Goal: Task Accomplishment & Management: Complete application form

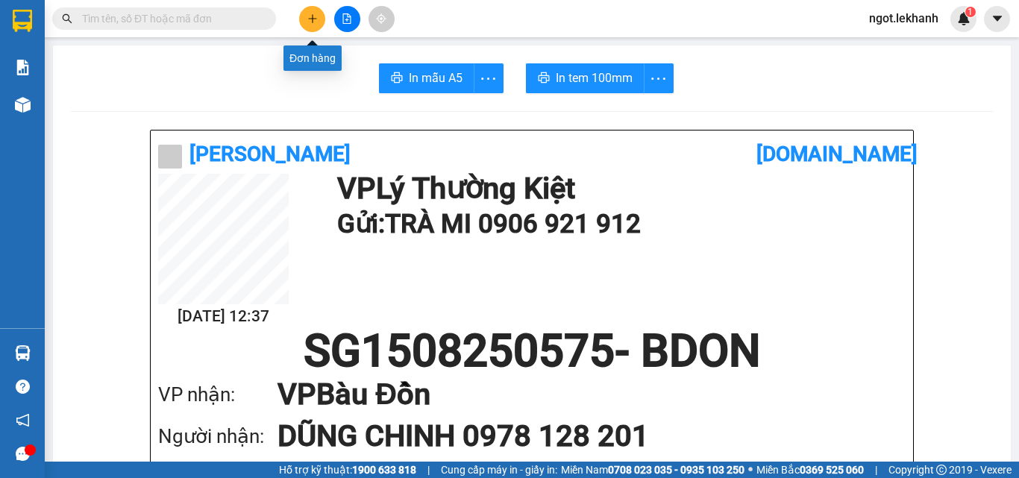
click at [310, 19] on icon "plus" at bounding box center [312, 18] width 10 height 10
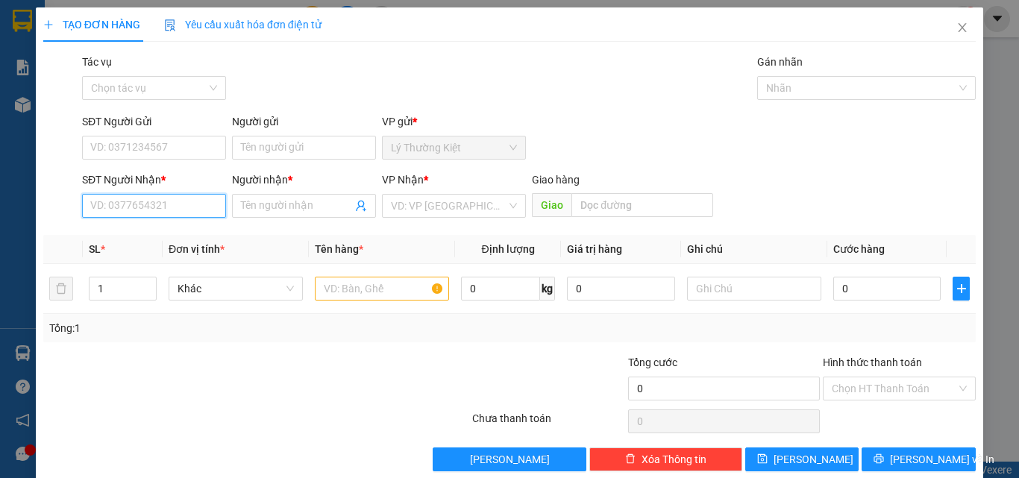
click at [172, 207] on input "SĐT Người Nhận *" at bounding box center [154, 206] width 144 height 24
type input "0384998969"
click at [260, 205] on input "Người nhận *" at bounding box center [296, 206] width 111 height 16
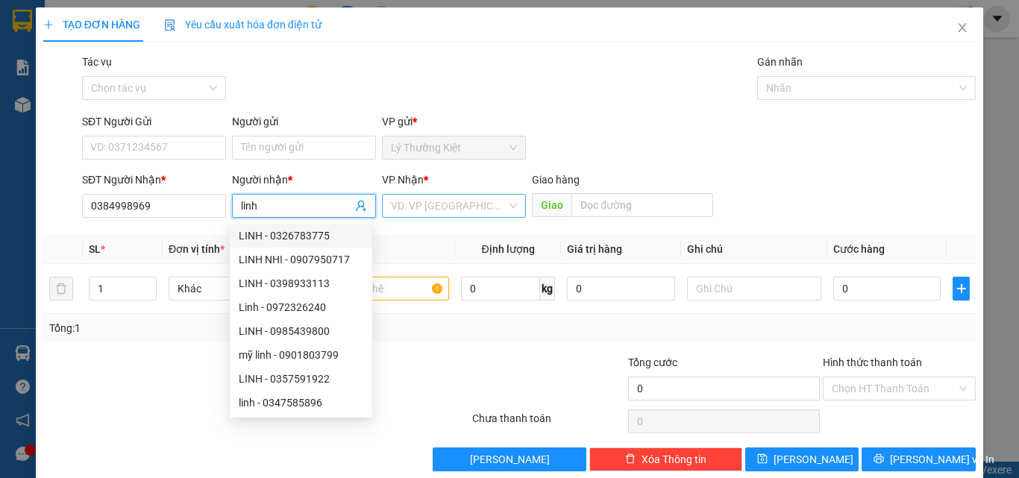
type input "linh"
click at [440, 207] on input "search" at bounding box center [449, 206] width 116 height 22
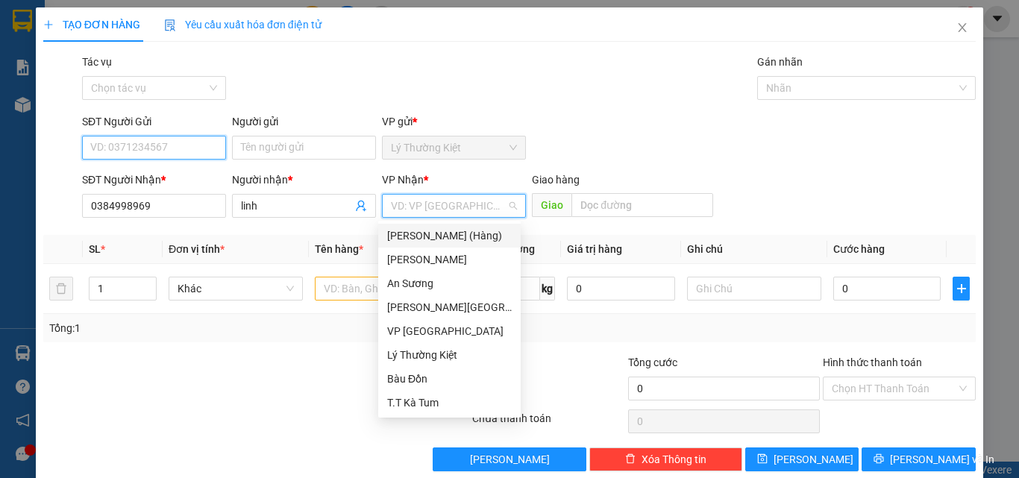
click at [175, 145] on input "SĐT Người Gửi" at bounding box center [154, 148] width 144 height 24
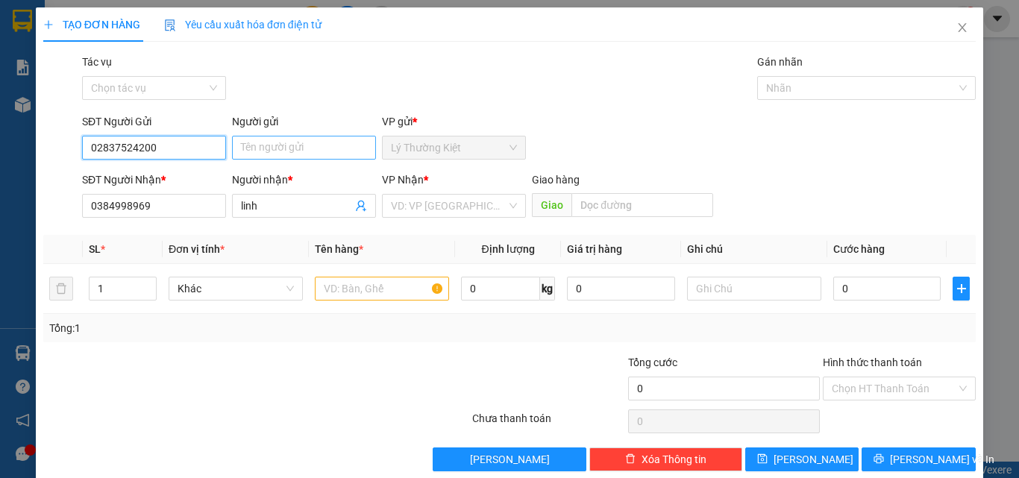
type input "02837524200"
click at [274, 152] on input "Người gửi" at bounding box center [304, 148] width 144 height 24
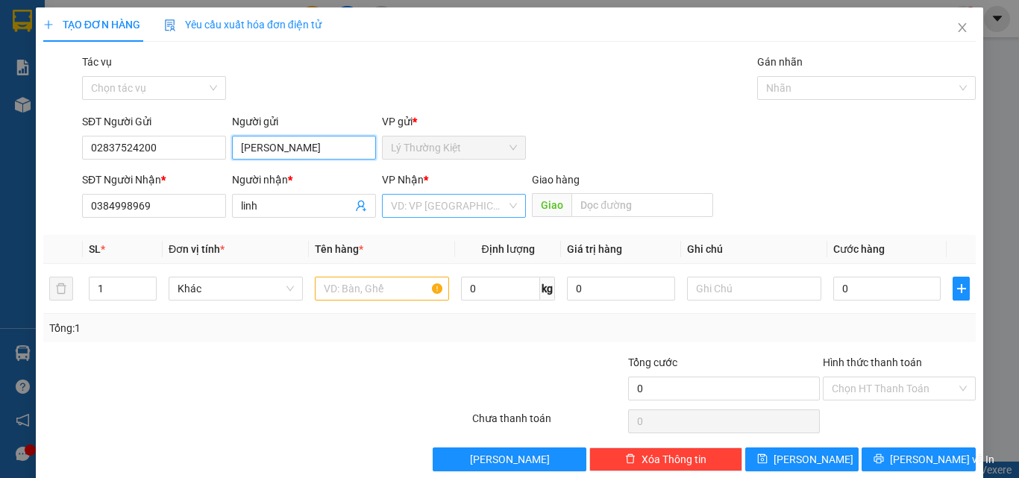
type input "[PERSON_NAME]"
click at [430, 207] on input "search" at bounding box center [449, 206] width 116 height 22
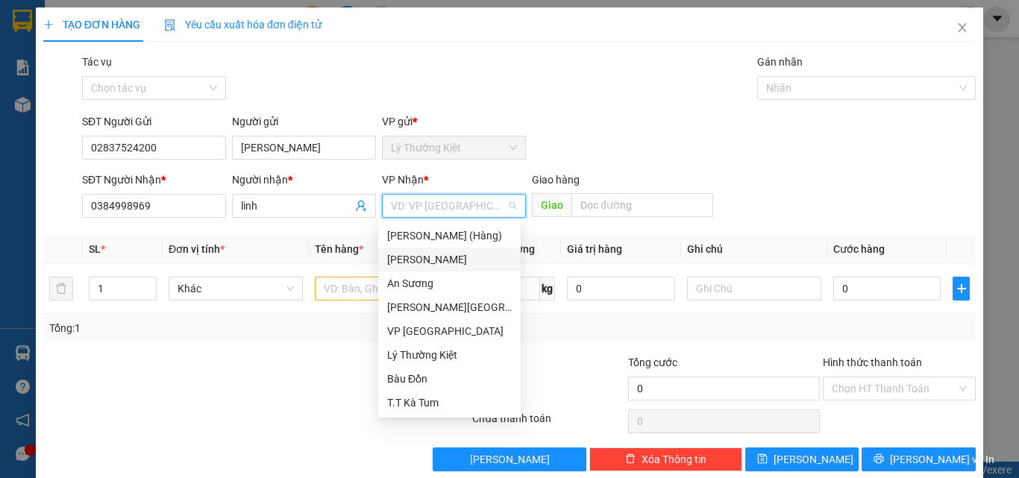
click at [434, 258] on div "[PERSON_NAME]" at bounding box center [449, 259] width 125 height 16
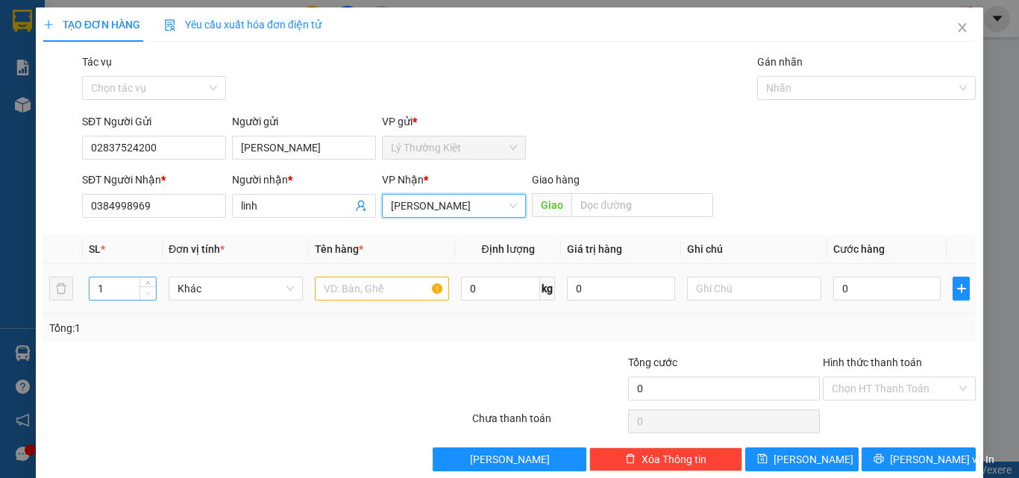
click at [148, 287] on span "Decrease Value" at bounding box center [148, 293] width 16 height 13
type input "2"
click at [149, 285] on icon "up" at bounding box center [148, 285] width 5 height 5
click at [356, 291] on input "text" at bounding box center [382, 289] width 134 height 24
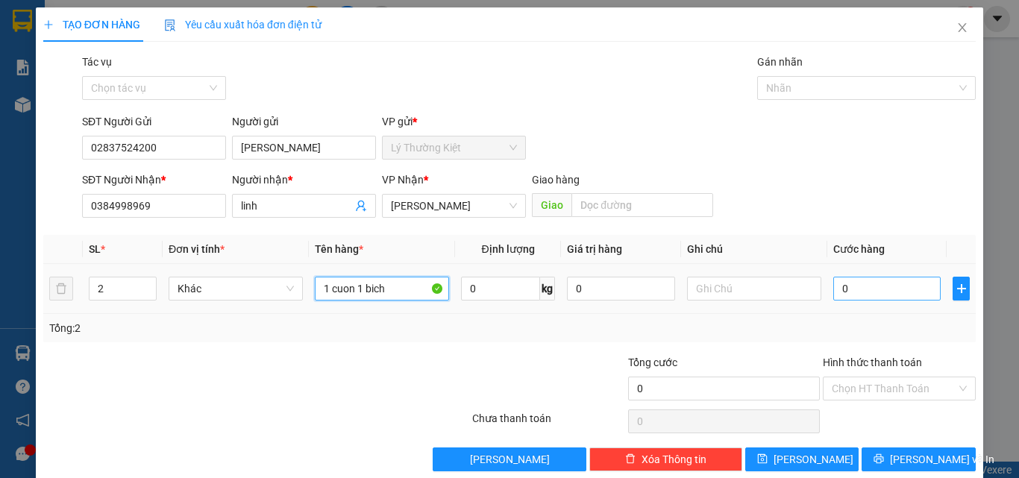
type input "1 cuon 1 bich"
click at [860, 285] on input "0" at bounding box center [887, 289] width 107 height 24
type input "7"
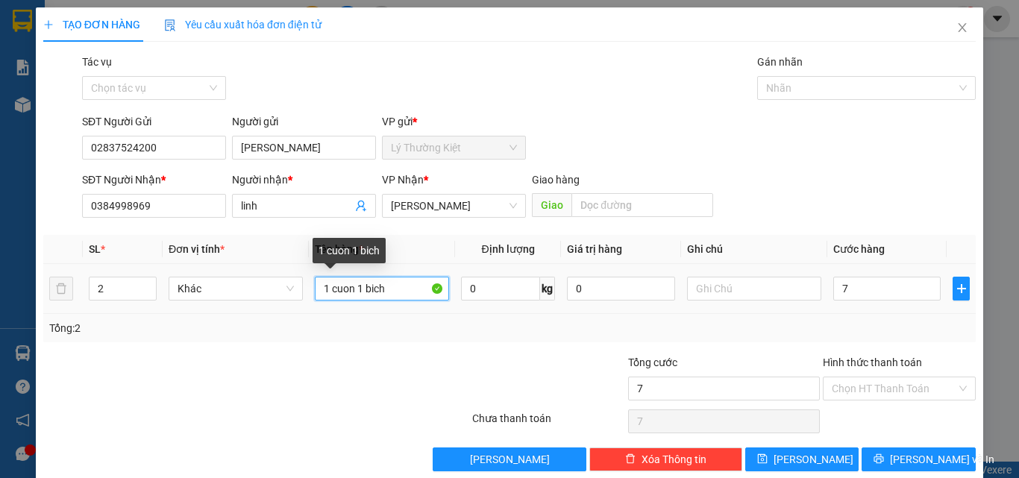
type input "7.000"
click at [399, 295] on input "1 cuon 1 bich" at bounding box center [382, 289] width 134 height 24
type input "1 kien"
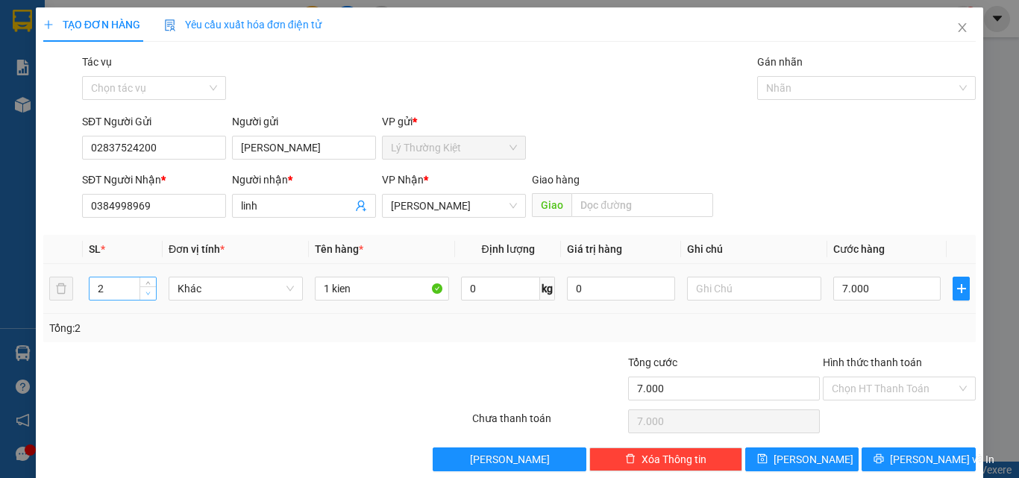
type input "1"
click at [147, 293] on icon "down" at bounding box center [148, 293] width 5 height 5
click at [845, 295] on input "7.000" at bounding box center [887, 289] width 107 height 24
type input "6"
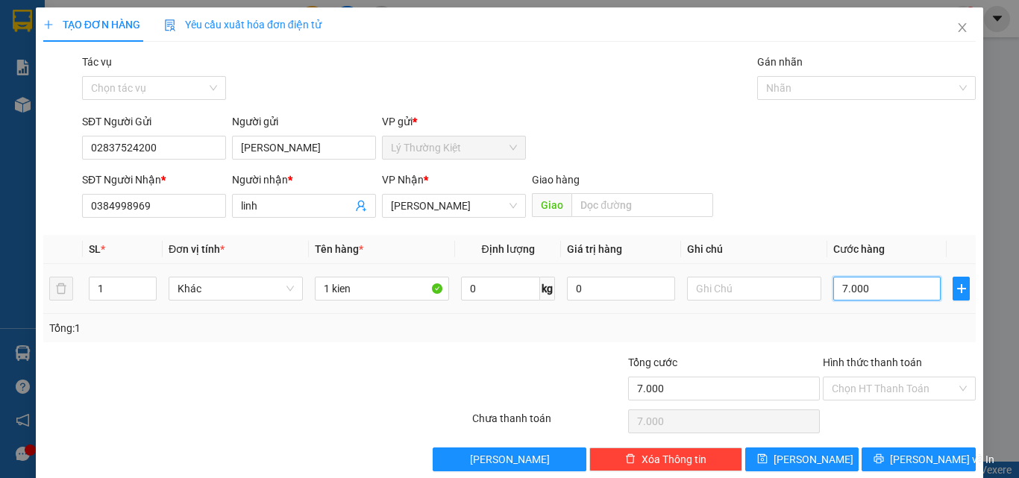
type input "6"
type input "60"
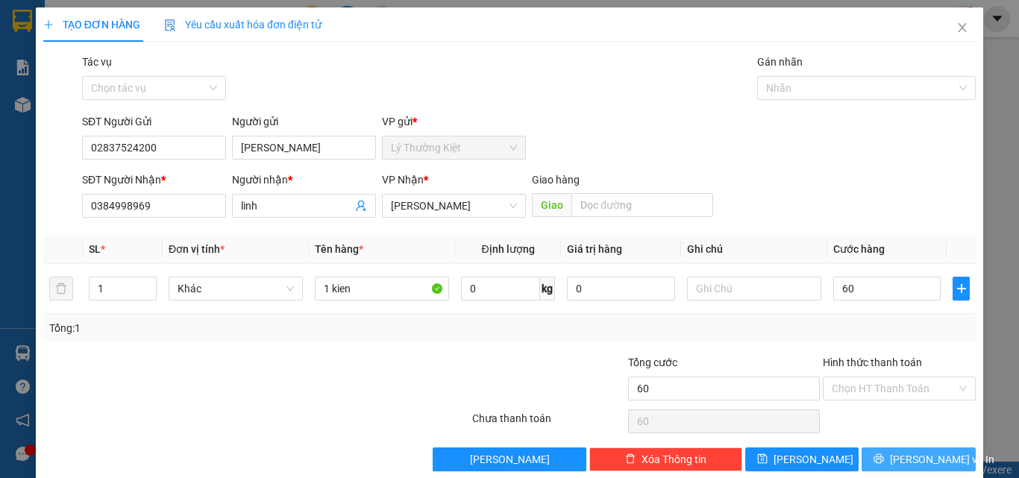
type input "60.000"
click at [905, 460] on span "[PERSON_NAME] và In" at bounding box center [942, 459] width 104 height 16
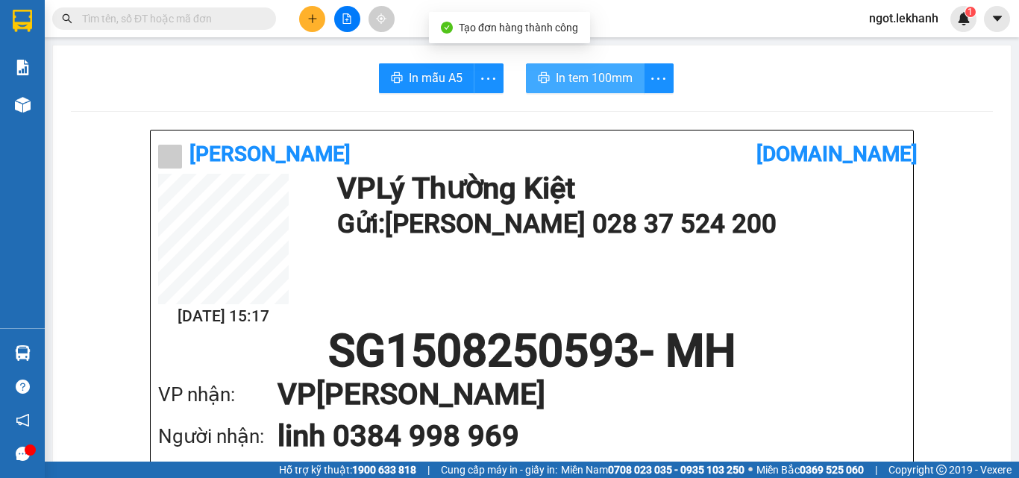
click at [587, 77] on span "In tem 100mm" at bounding box center [594, 78] width 77 height 19
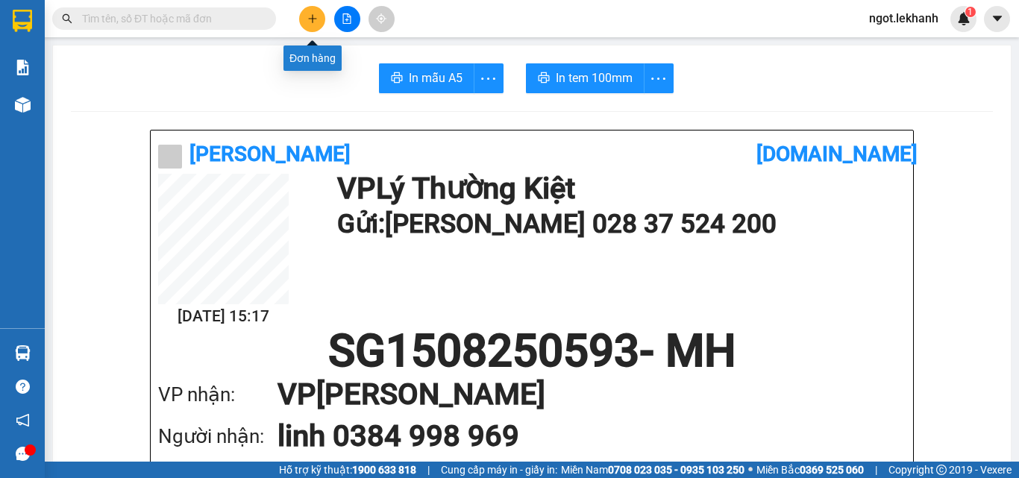
click at [317, 13] on icon "plus" at bounding box center [312, 18] width 10 height 10
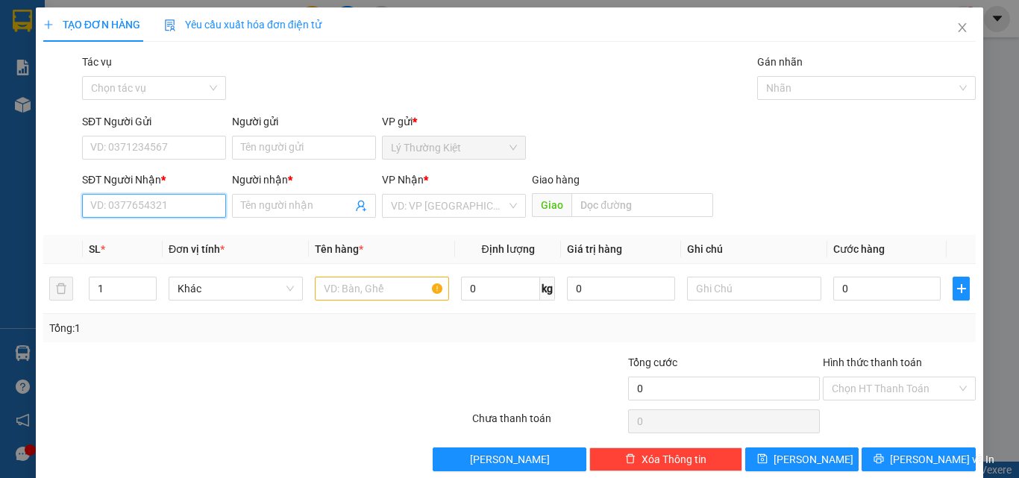
click at [202, 215] on input "SĐT Người Nhận *" at bounding box center [154, 206] width 144 height 24
click at [140, 230] on div "0982737752 - CÔ LÝ" at bounding box center [152, 236] width 125 height 16
type input "0982737752"
type input "CÔ LÝ"
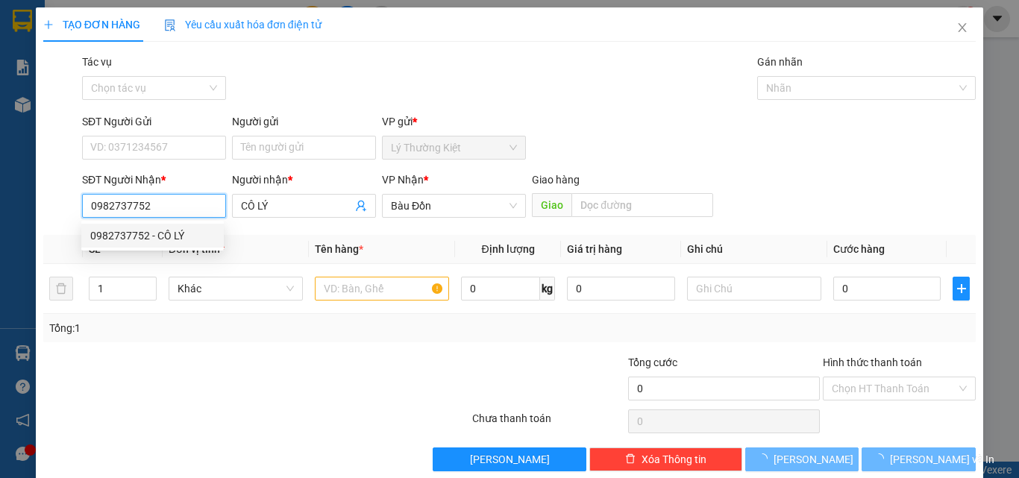
type input "80.000"
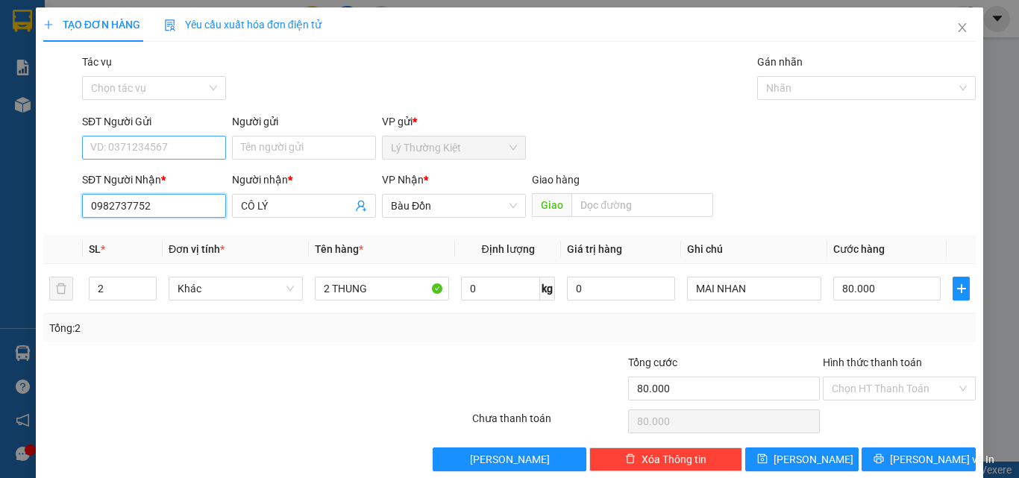
type input "0982737752"
click at [190, 146] on input "SĐT Người Gửi" at bounding box center [154, 148] width 144 height 24
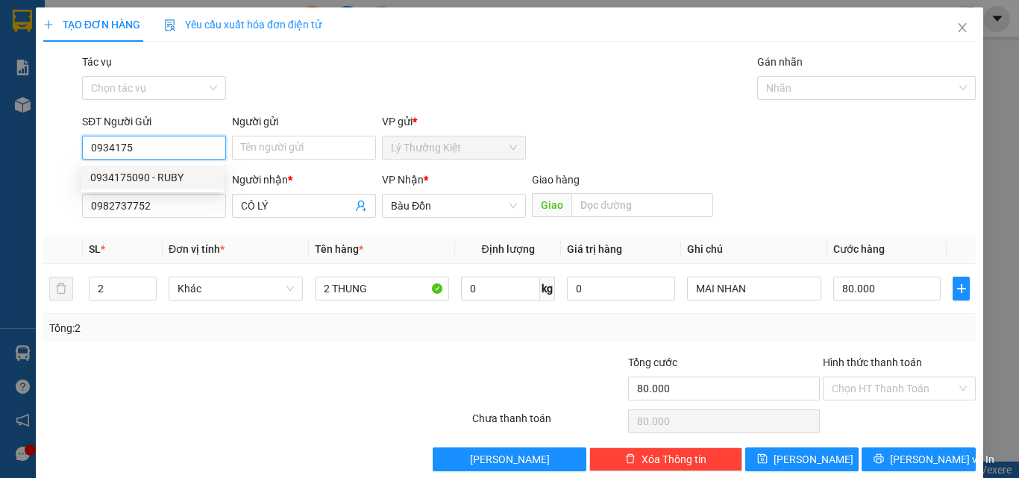
click at [172, 176] on div "0934175090 - RUBY" at bounding box center [152, 177] width 125 height 16
type input "0934175090"
type input "RUBY"
type input "30.000"
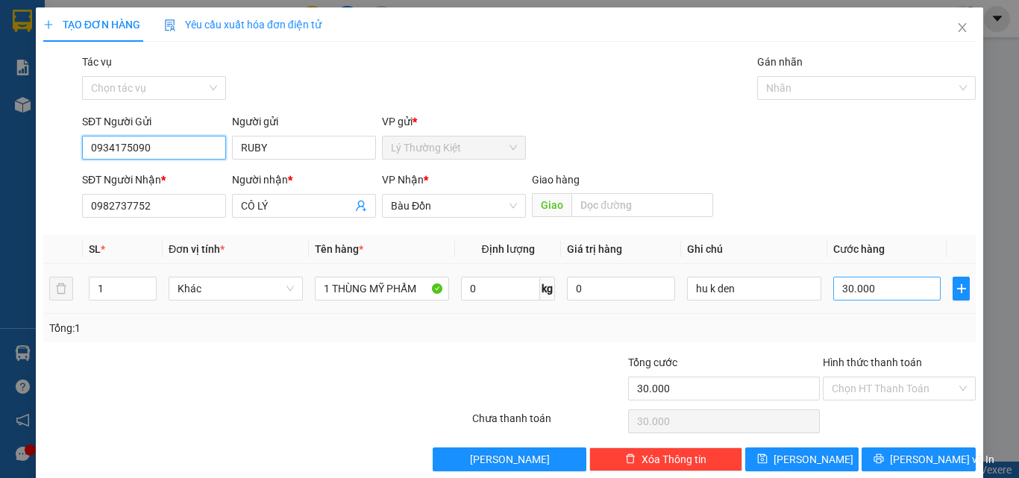
type input "0934175090"
click at [836, 296] on input "30.000" at bounding box center [887, 289] width 107 height 24
type input "4"
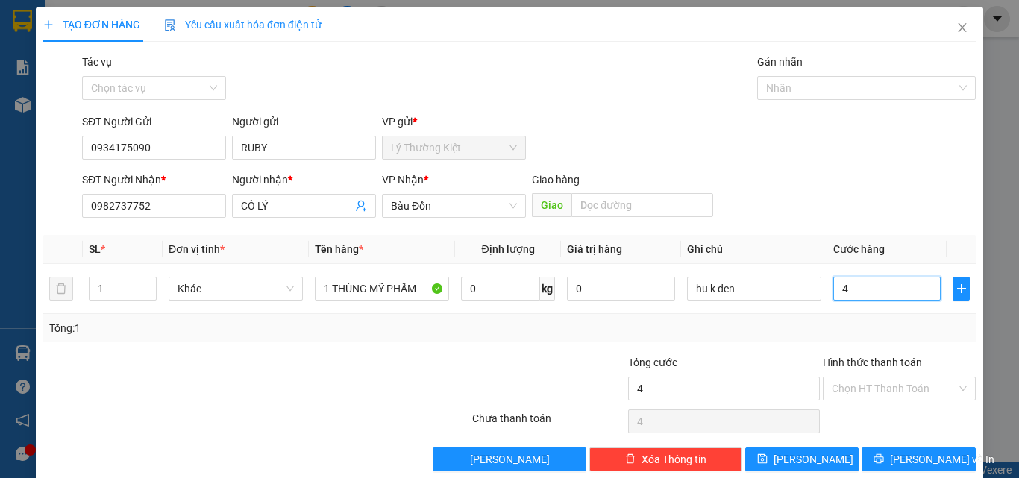
type input "40"
type input "40.000"
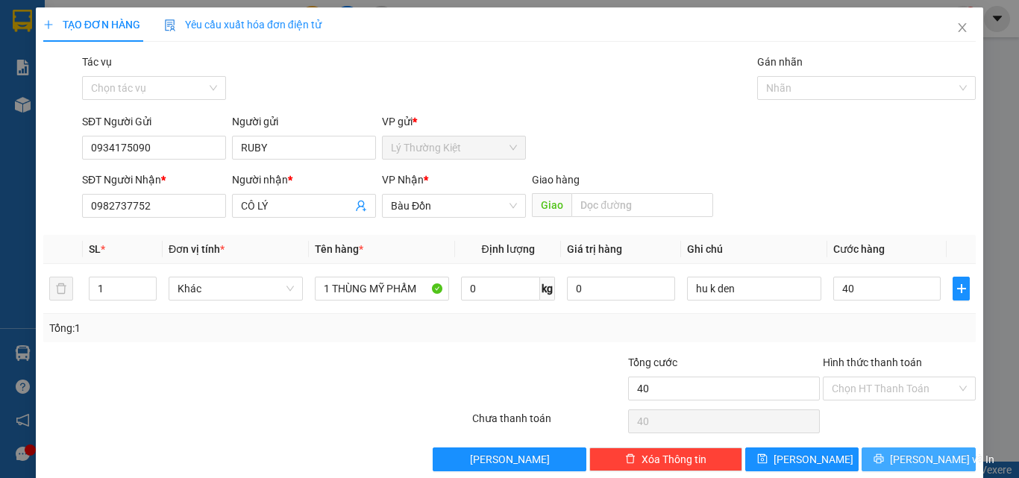
type input "40.000"
click at [913, 457] on span "[PERSON_NAME] và In" at bounding box center [942, 459] width 104 height 16
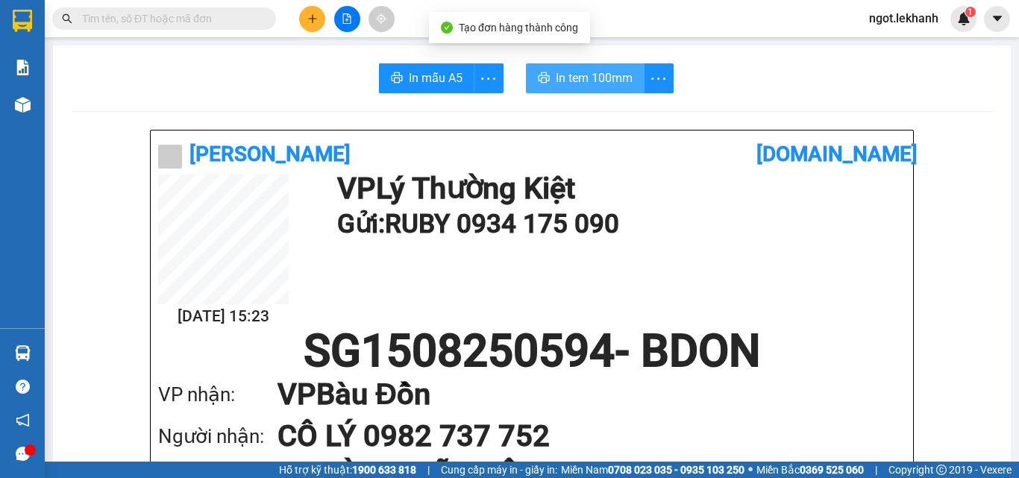
click at [602, 69] on span "In tem 100mm" at bounding box center [594, 78] width 77 height 19
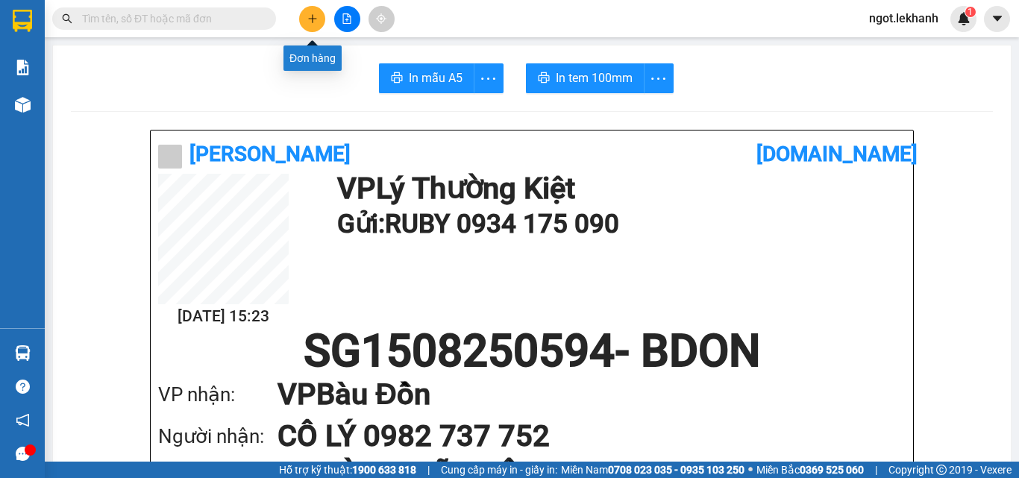
click at [310, 16] on icon "plus" at bounding box center [312, 18] width 10 height 10
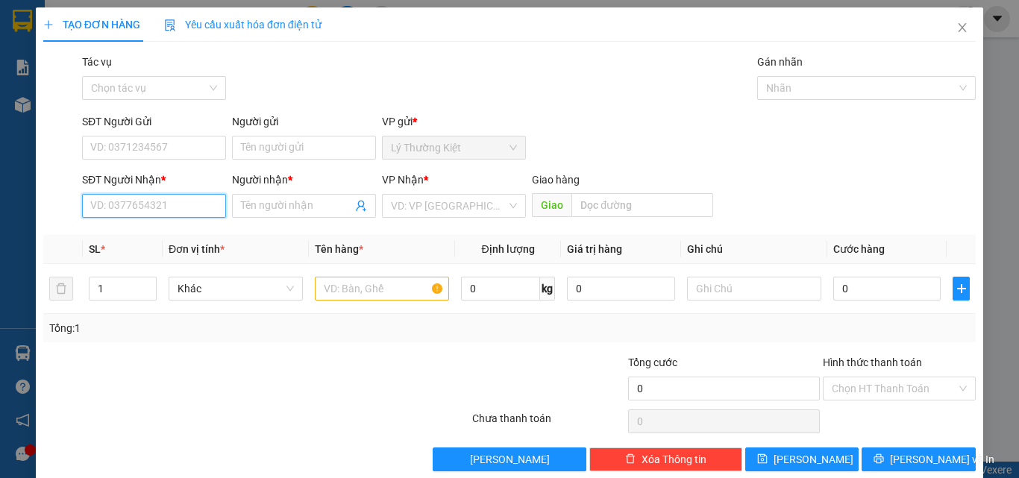
click at [170, 207] on input "SĐT Người Nhận *" at bounding box center [154, 206] width 144 height 24
type input "0398933113"
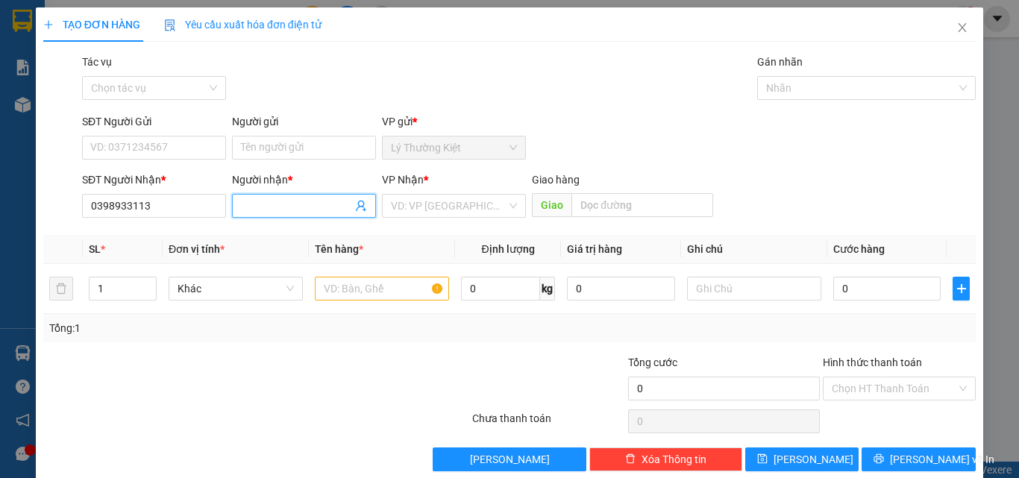
click at [310, 209] on input "Người nhận *" at bounding box center [296, 206] width 111 height 16
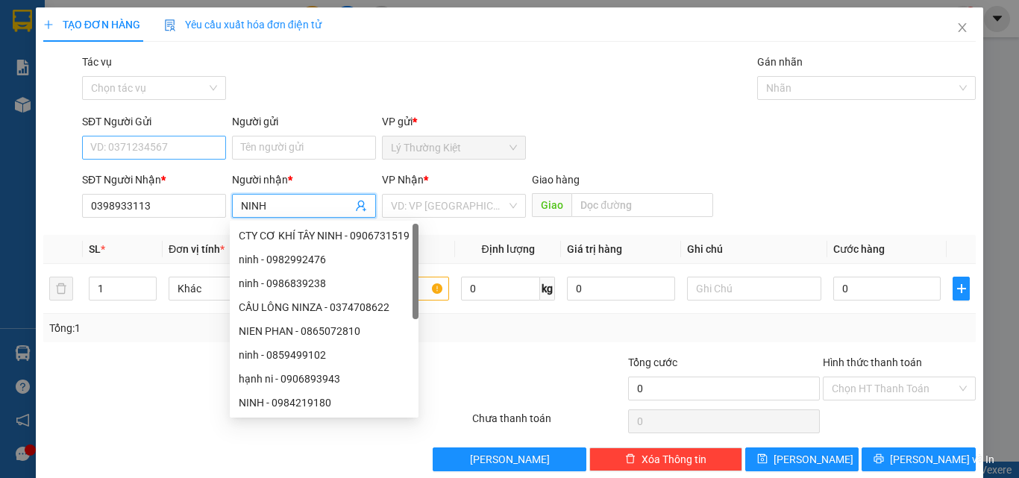
type input "NINH"
click at [179, 153] on input "SĐT Người Gửi" at bounding box center [154, 148] width 144 height 24
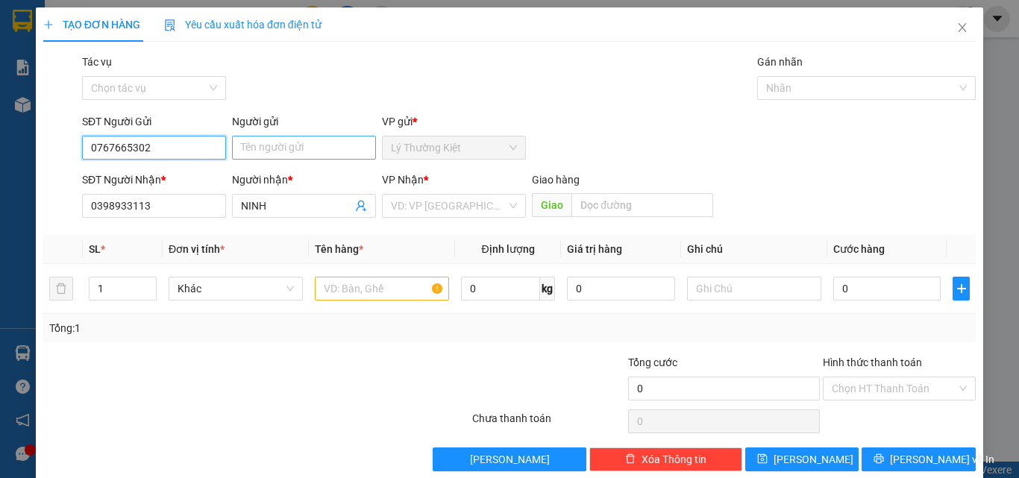
type input "0767665302"
click at [325, 148] on input "Người gửi" at bounding box center [304, 148] width 144 height 24
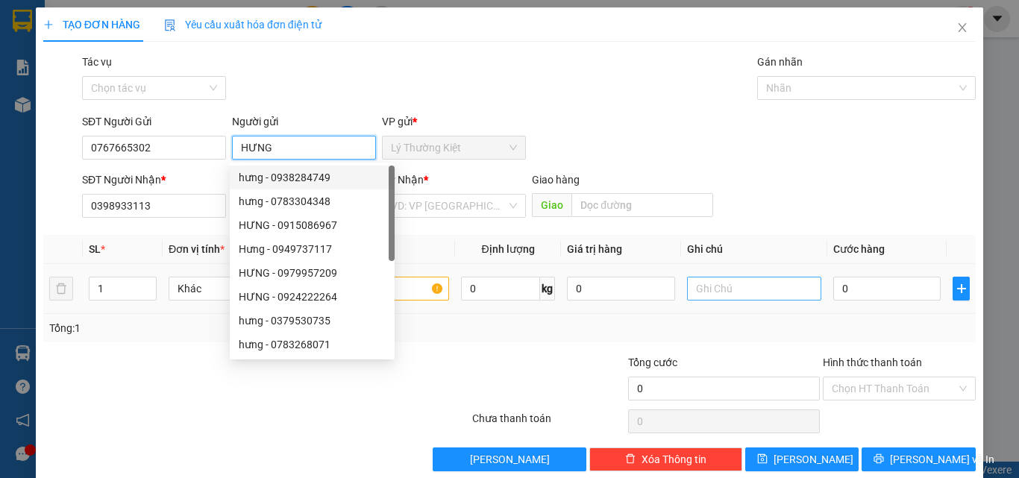
type input "HƯNG"
click at [738, 290] on input "text" at bounding box center [754, 289] width 134 height 24
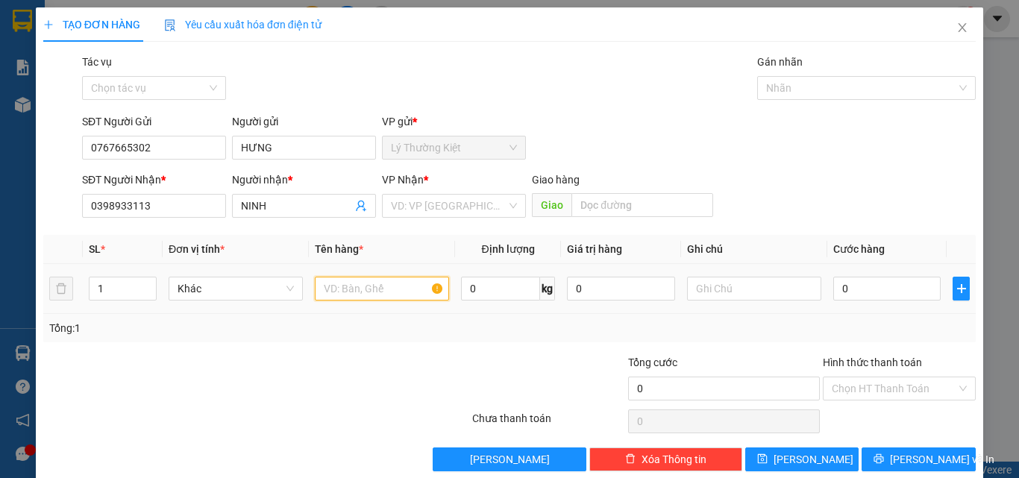
click at [363, 289] on input "text" at bounding box center [382, 289] width 134 height 24
type input "1 TUI"
click at [834, 290] on input "0" at bounding box center [887, 289] width 107 height 24
type input "3"
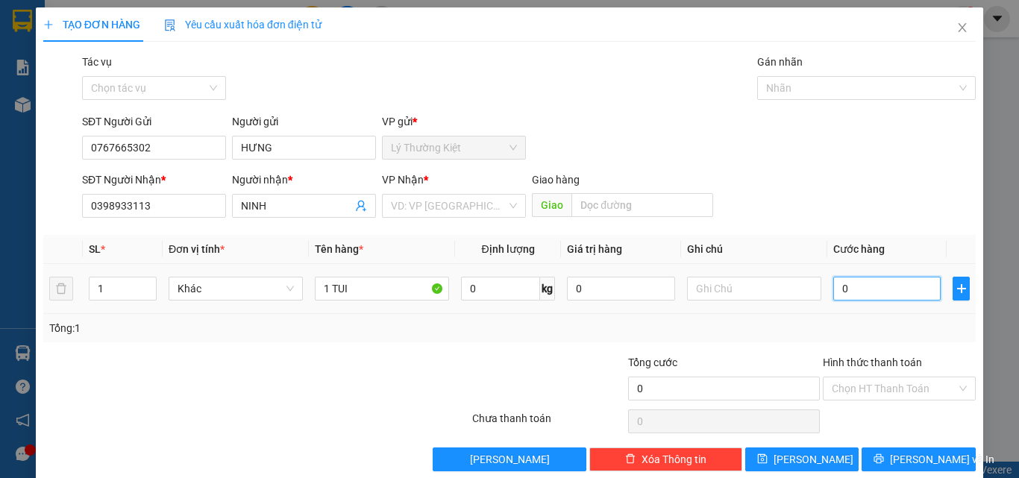
type input "3"
type input "30"
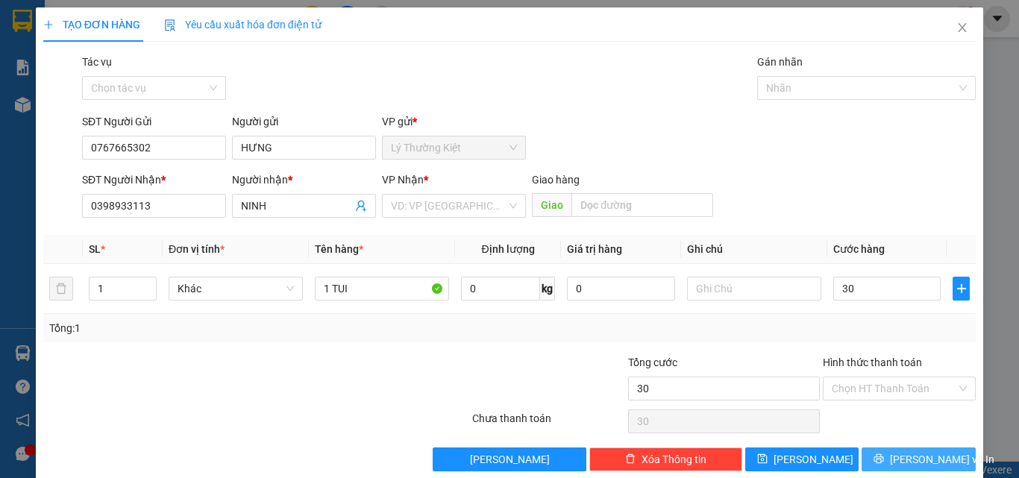
type input "30.000"
click at [908, 461] on span "[PERSON_NAME] và In" at bounding box center [942, 459] width 104 height 16
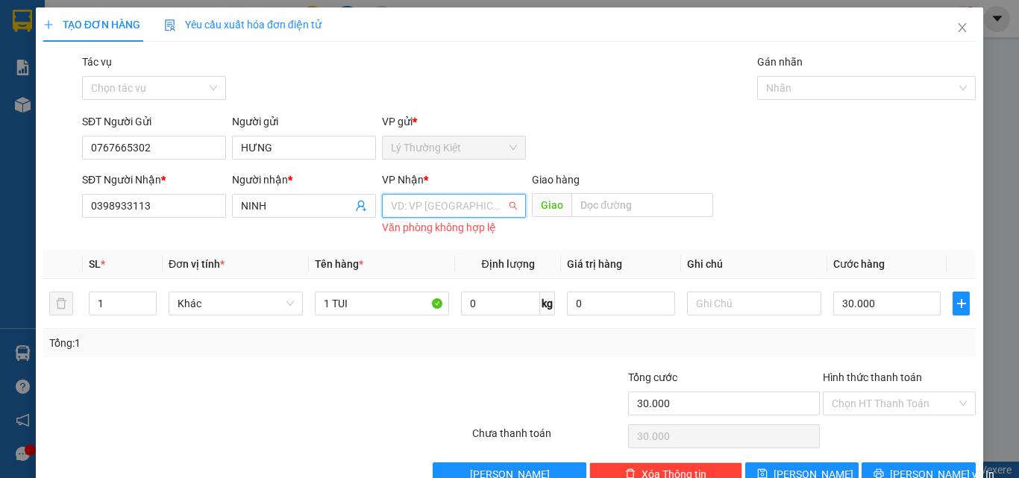
click at [445, 207] on input "search" at bounding box center [449, 206] width 116 height 22
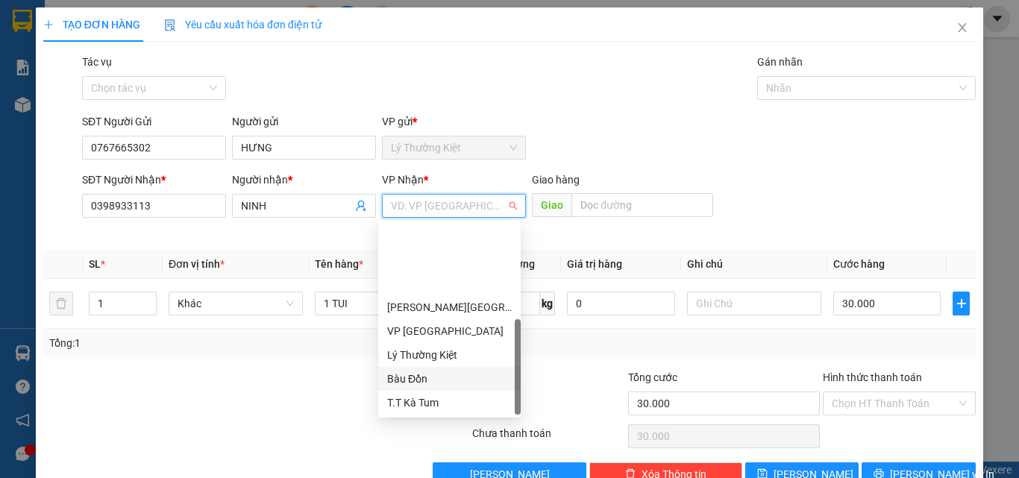
scroll to position [96, 0]
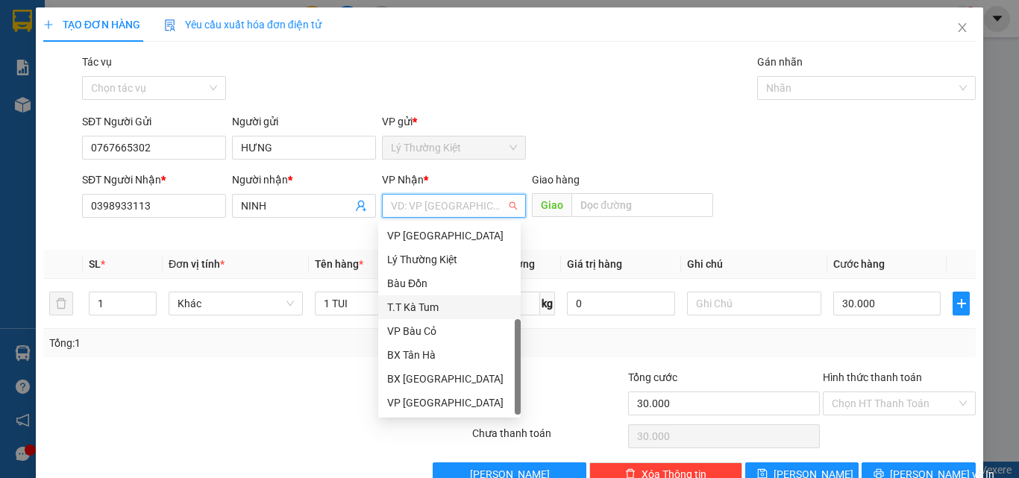
click at [438, 300] on div "T.T Kà Tum" at bounding box center [449, 307] width 125 height 16
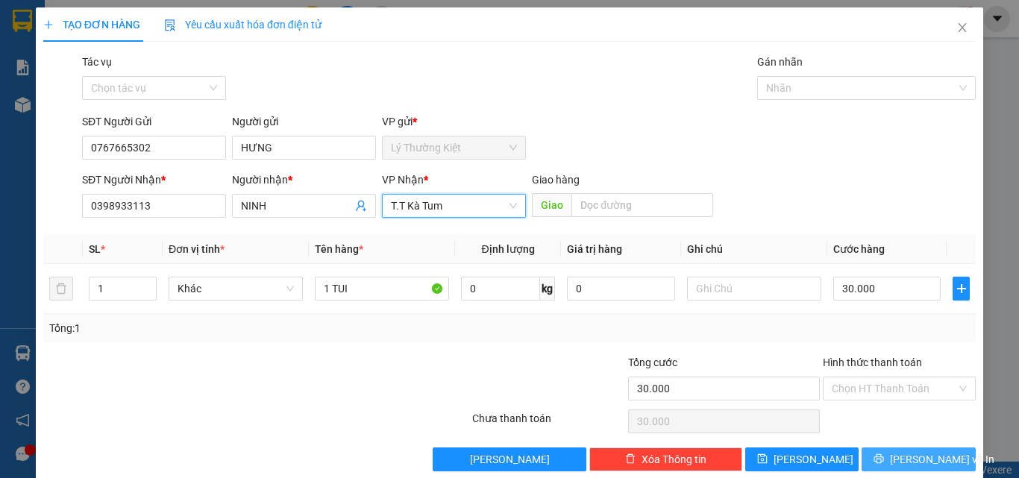
click at [919, 457] on span "[PERSON_NAME] và In" at bounding box center [942, 459] width 104 height 16
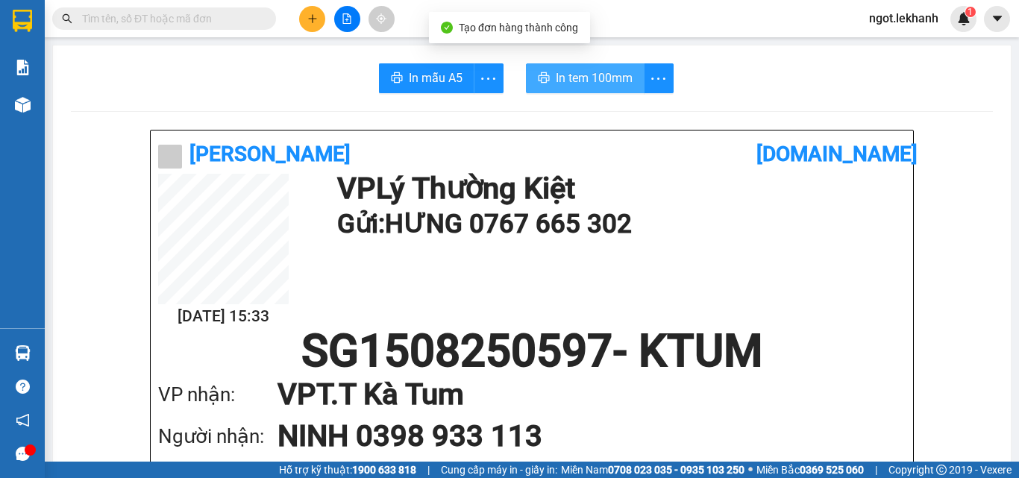
click at [563, 77] on span "In tem 100mm" at bounding box center [594, 78] width 77 height 19
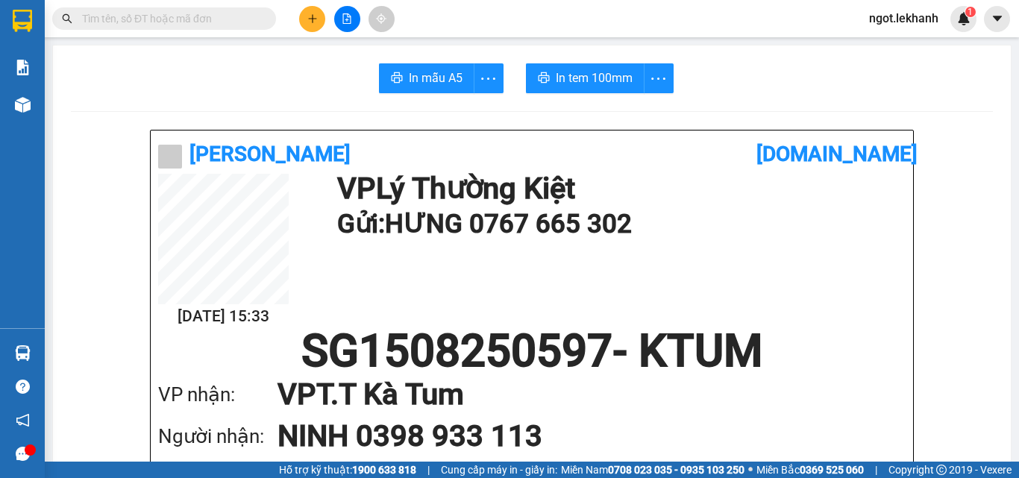
click at [313, 21] on icon "plus" at bounding box center [312, 18] width 1 height 8
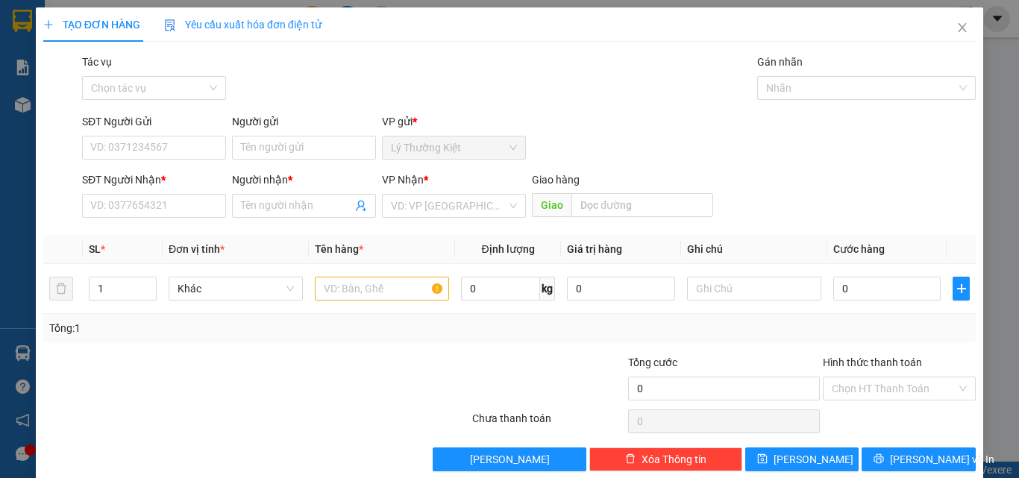
click at [170, 193] on div "SĐT Người Nhận *" at bounding box center [154, 183] width 144 height 22
click at [177, 203] on input "SĐT Người Nhận *" at bounding box center [154, 206] width 144 height 24
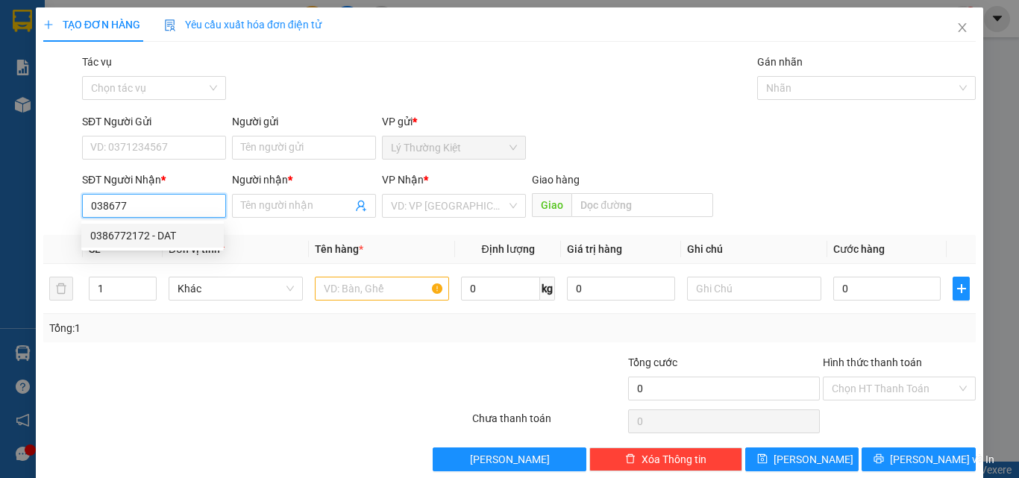
click at [191, 228] on div "0386772172 - DAT" at bounding box center [152, 236] width 125 height 16
type input "0386772172"
type input "DAT"
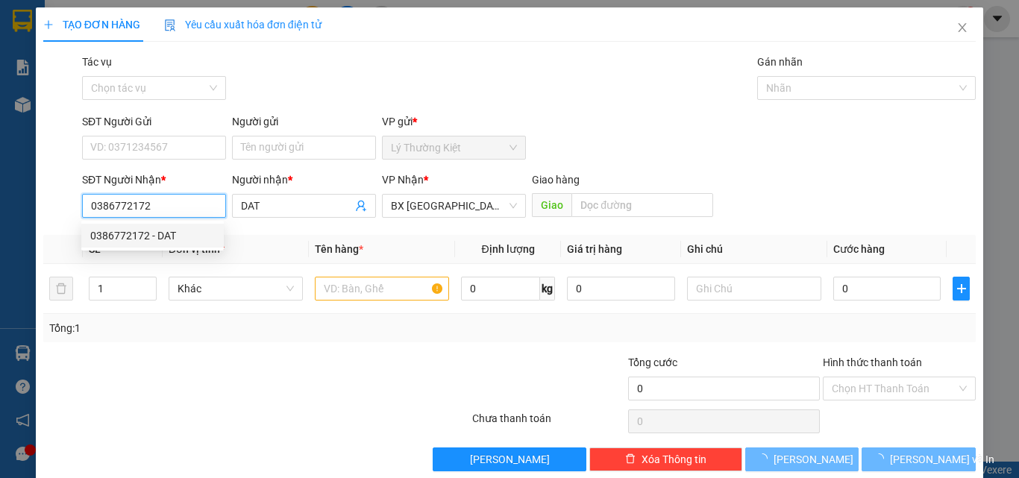
type input "40.000"
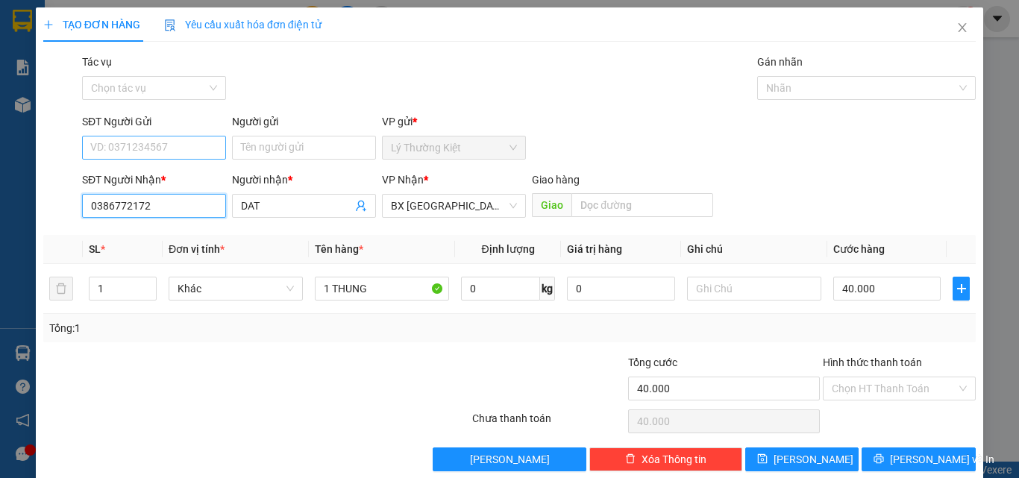
type input "0386772172"
click at [171, 154] on input "SĐT Người Gửi" at bounding box center [154, 148] width 144 height 24
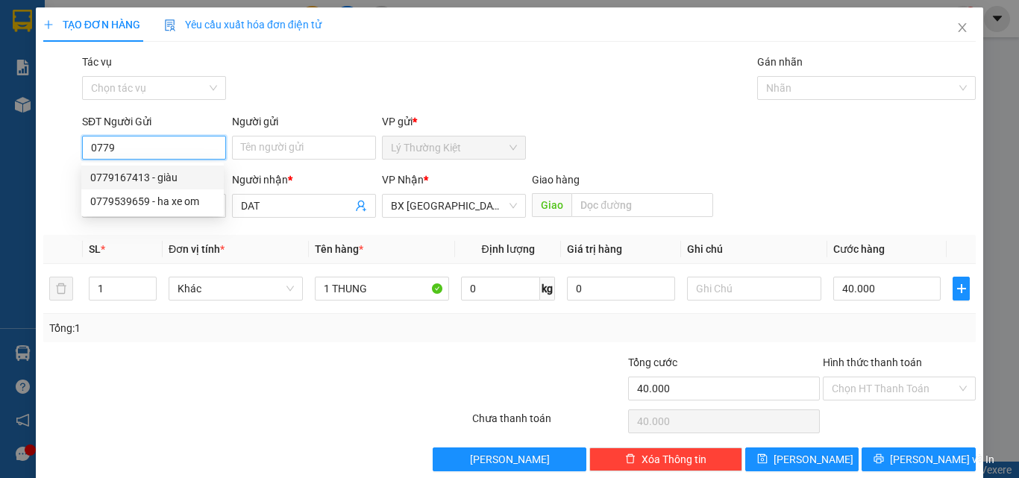
click at [173, 172] on div "0779167413 - giàu" at bounding box center [152, 177] width 125 height 16
type input "0779167413"
type input "giàu"
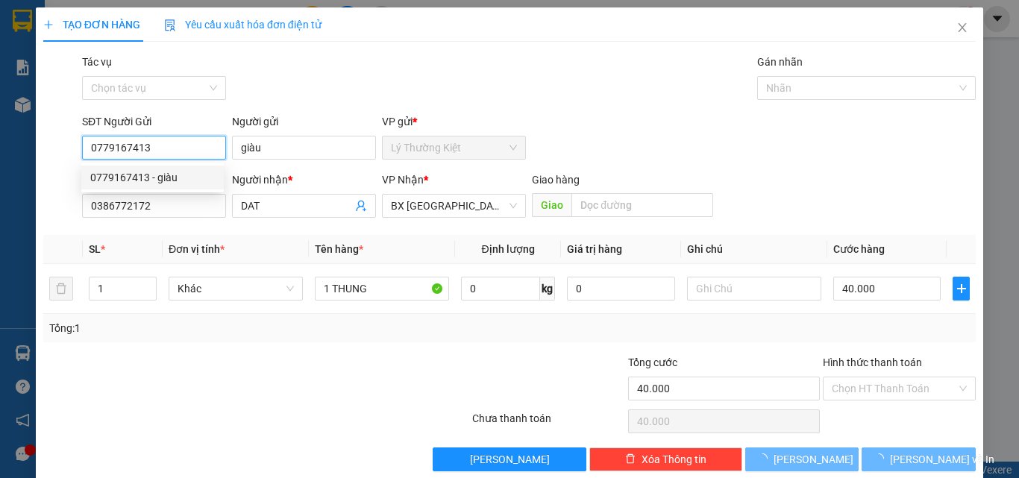
type input "30.000"
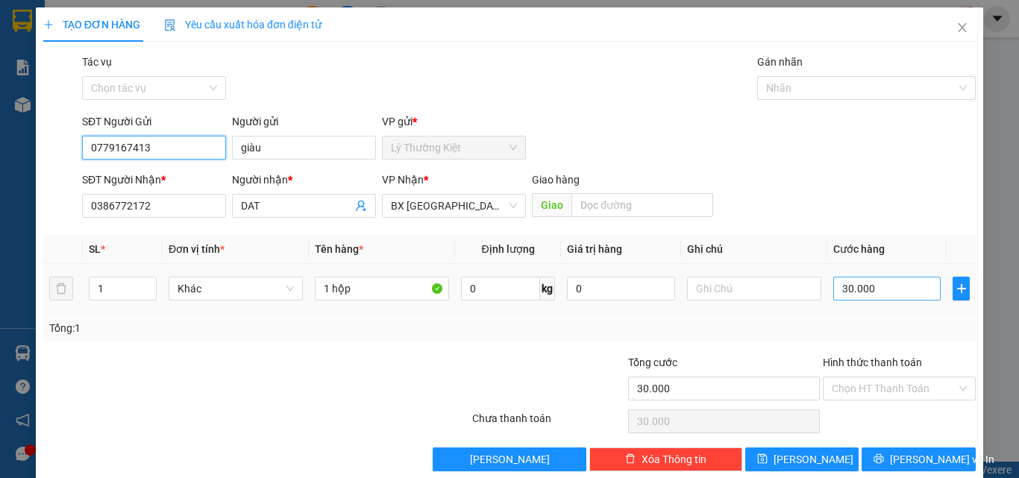
type input "0779167413"
click at [871, 293] on input "30.000" at bounding box center [887, 289] width 107 height 24
type input "4"
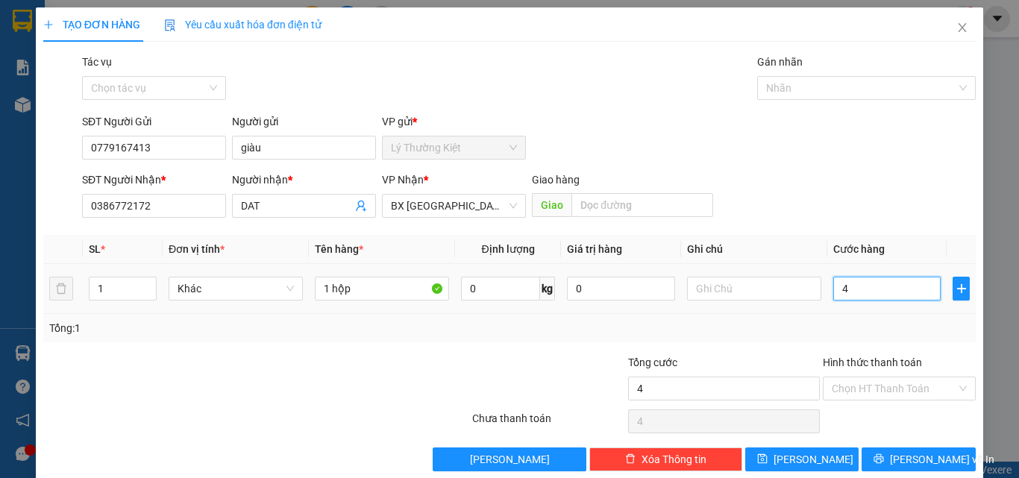
type input "40"
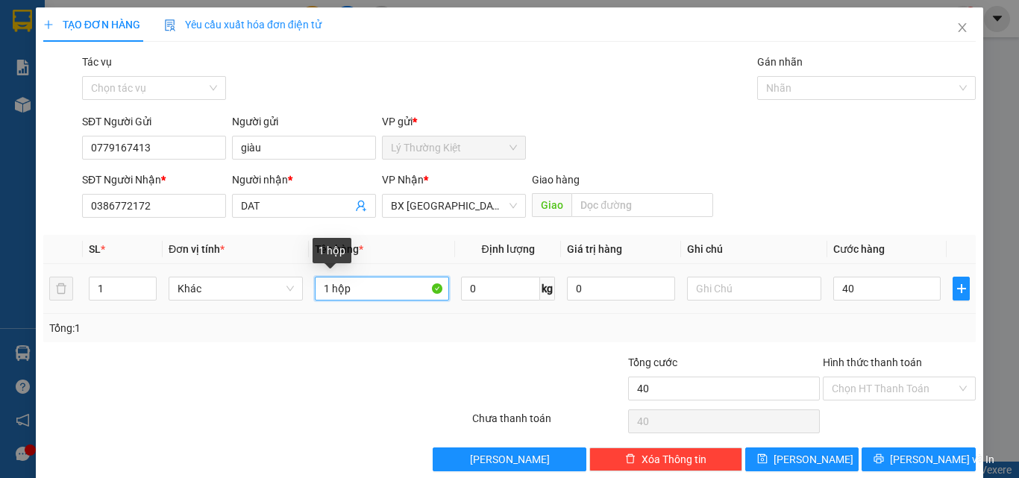
type input "40.000"
click at [378, 293] on input "1 hộp" at bounding box center [382, 289] width 134 height 24
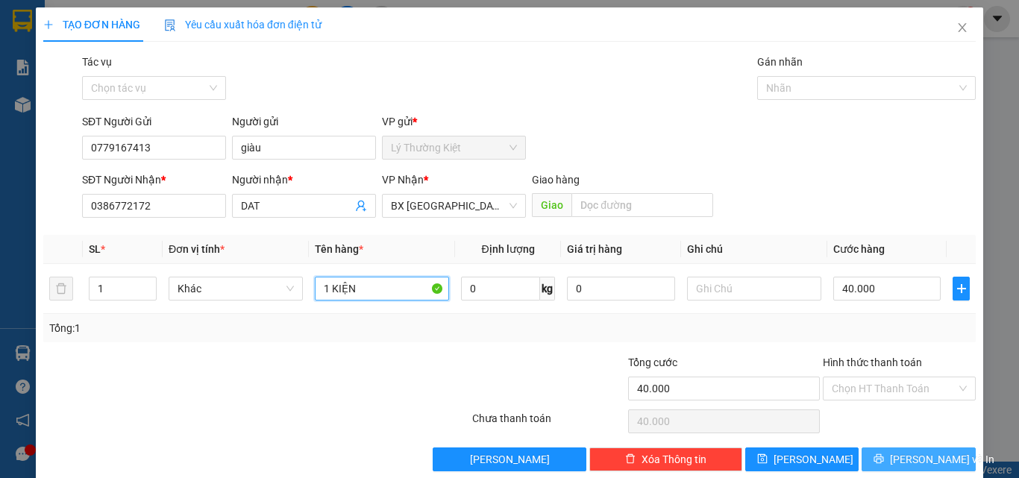
type input "1 KIỆN"
click at [941, 459] on button "[PERSON_NAME] và In" at bounding box center [919, 460] width 114 height 24
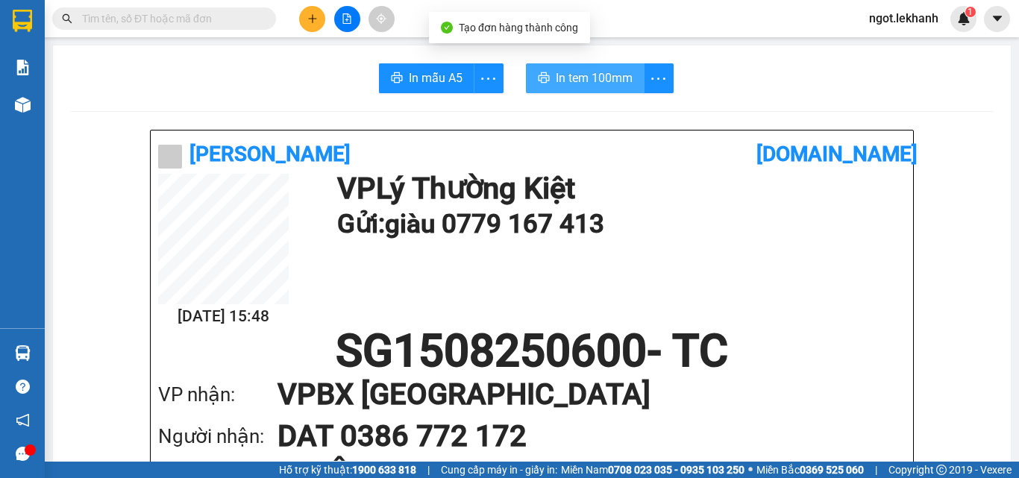
click at [609, 92] on button "In tem 100mm" at bounding box center [585, 78] width 119 height 30
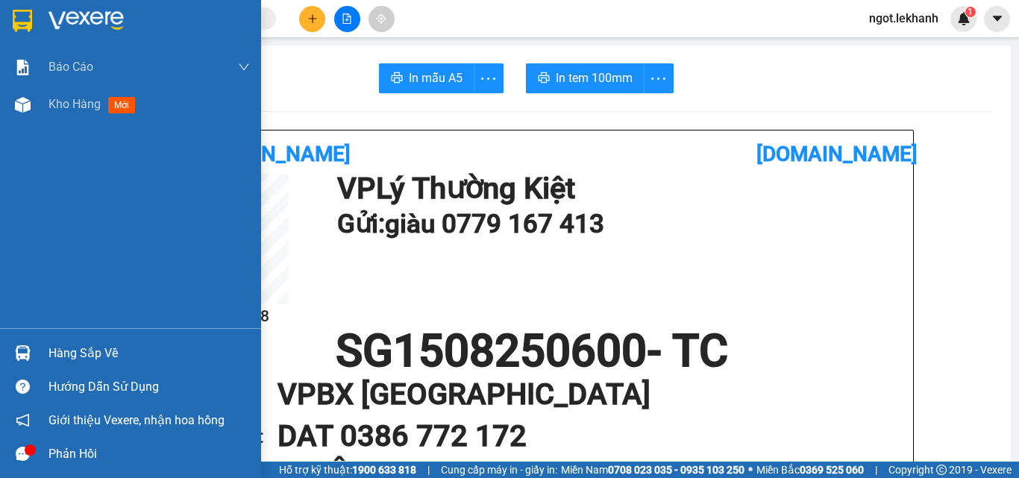
click at [67, 8] on div at bounding box center [130, 24] width 261 height 49
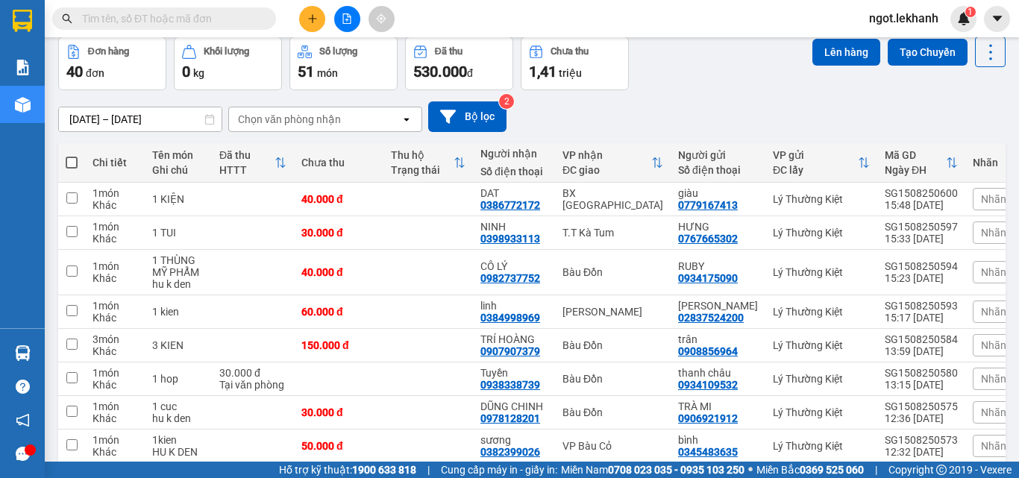
scroll to position [81, 0]
